Goal: Navigation & Orientation: Understand site structure

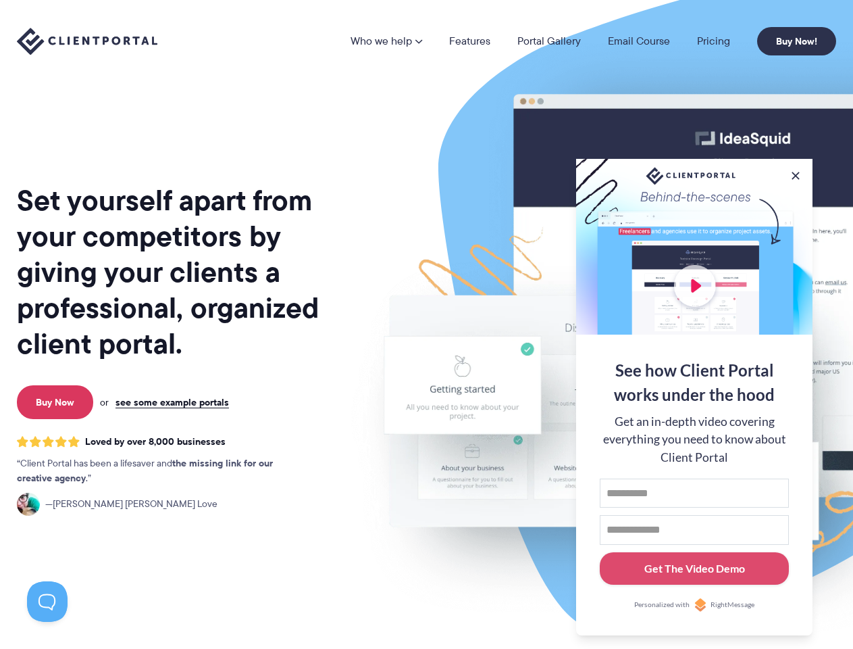
click at [426, 324] on img at bounding box center [705, 335] width 757 height 648
click at [387, 41] on link "Who we help" at bounding box center [387, 41] width 72 height 11
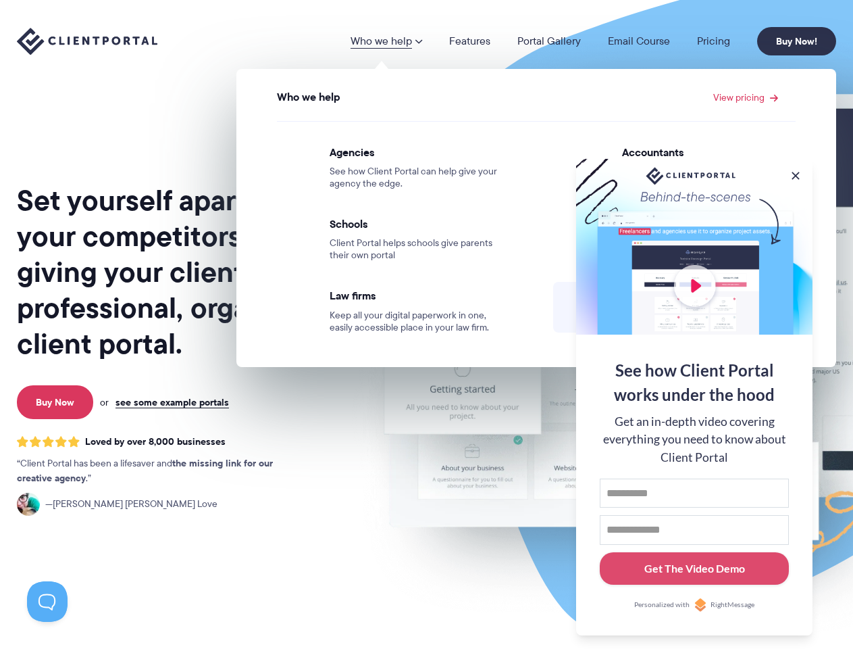
click at [796, 173] on button at bounding box center [796, 176] width 14 height 14
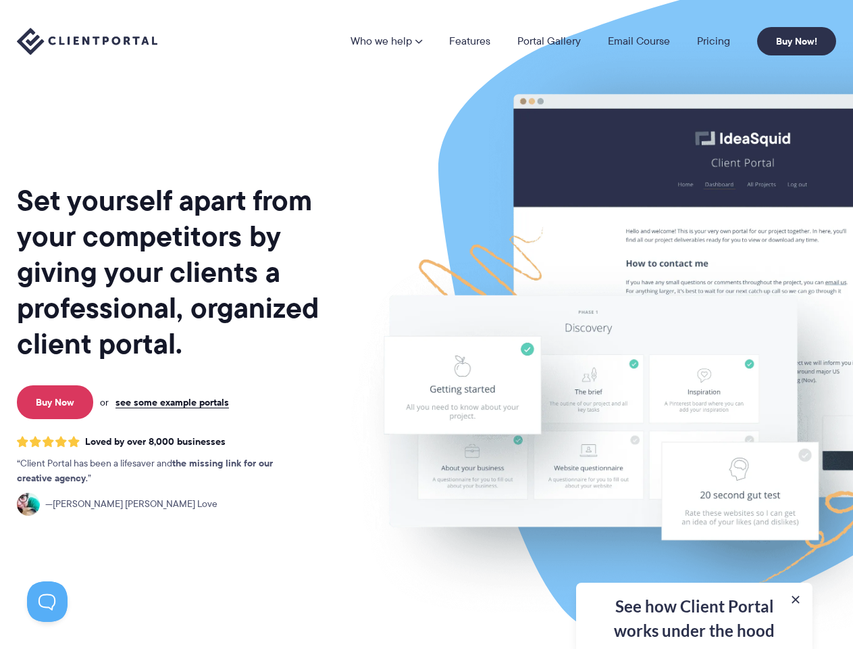
click at [695, 395] on img at bounding box center [705, 335] width 757 height 648
click at [47, 601] on button at bounding box center [47, 601] width 41 height 41
